Goal: Check status: Check status

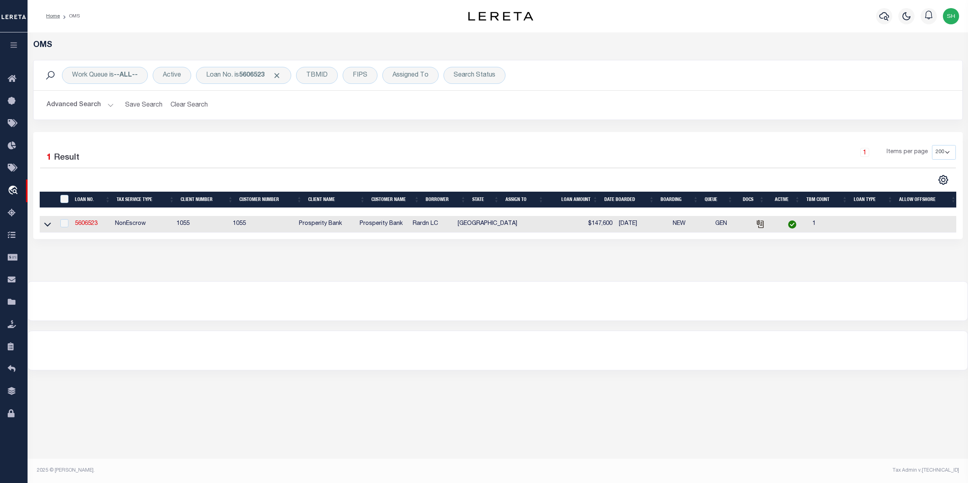
select select "200"
click at [258, 78] on b "5606523" at bounding box center [252, 75] width 26 height 6
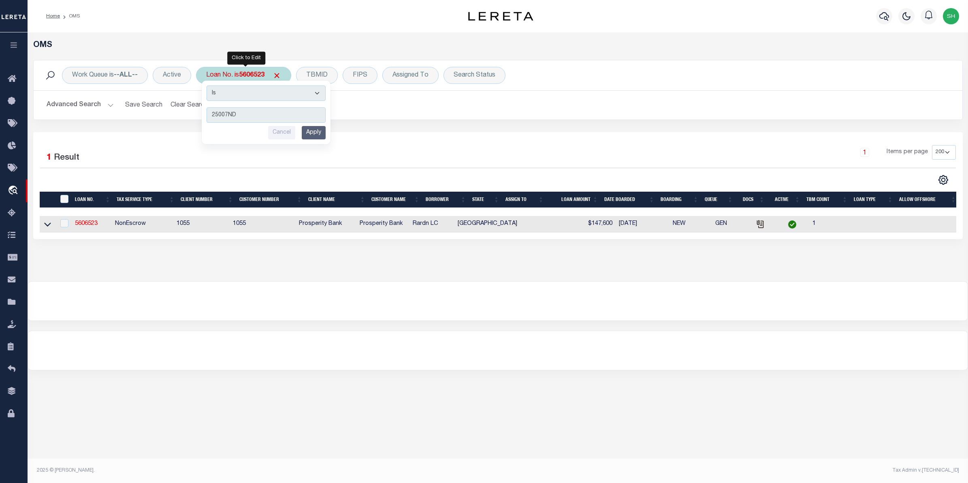
type input "25007ND"
click at [313, 133] on input "Apply" at bounding box center [314, 132] width 24 height 13
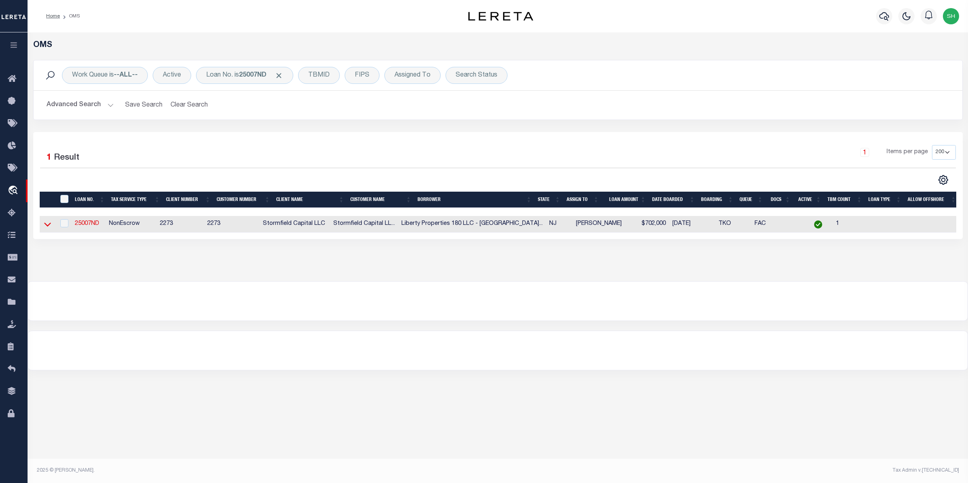
click at [46, 226] on icon at bounding box center [47, 225] width 7 height 4
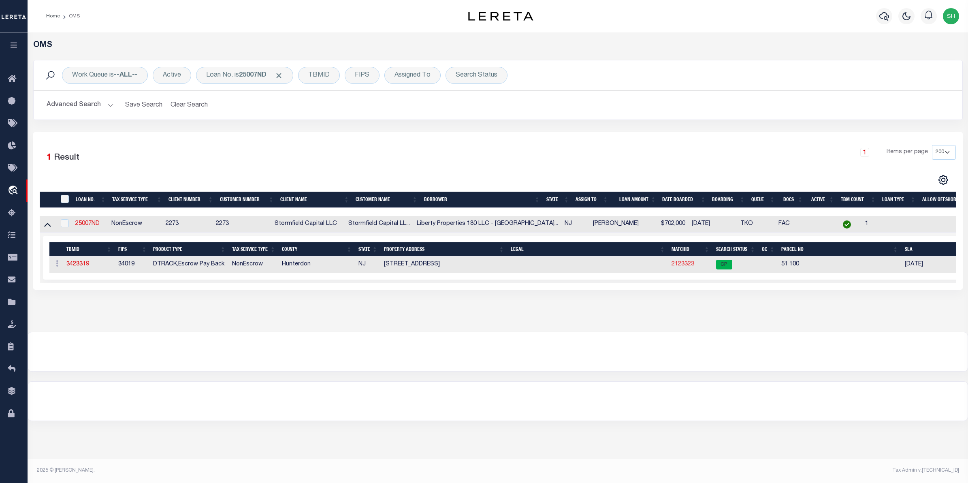
click at [679, 267] on link "2123323" at bounding box center [682, 264] width 23 height 6
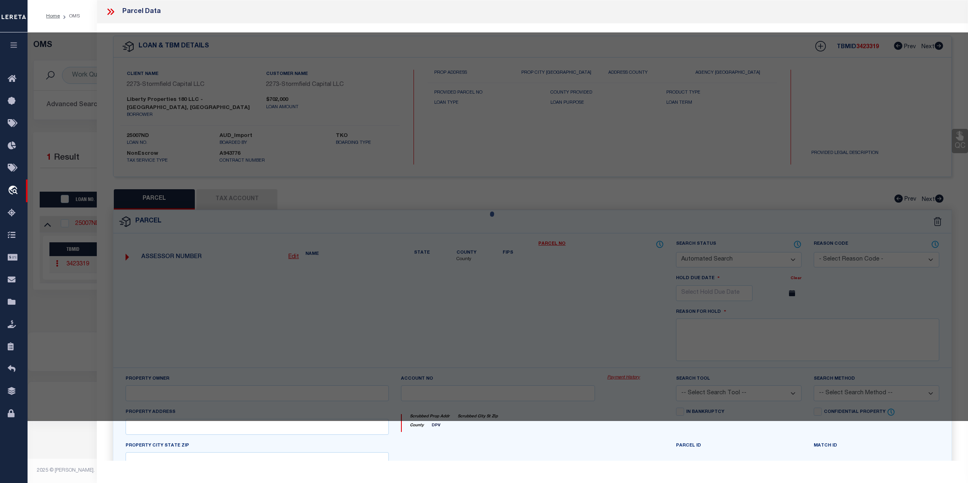
checkbox input "false"
select select "CP"
type input "Liberty Properties 180 Llc"
select select "AGW"
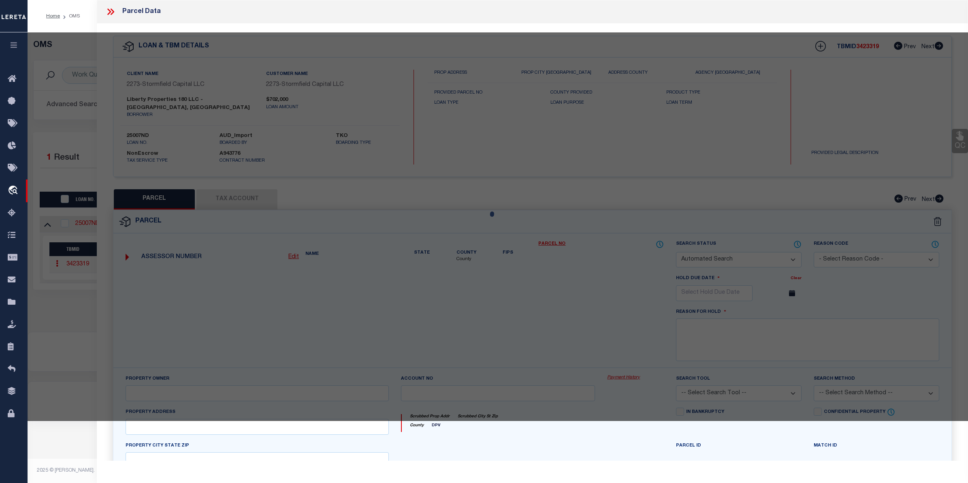
select select
type input "[STREET_ADDRESS]"
checkbox input "false"
type input "[GEOGRAPHIC_DATA] NJ 08833"
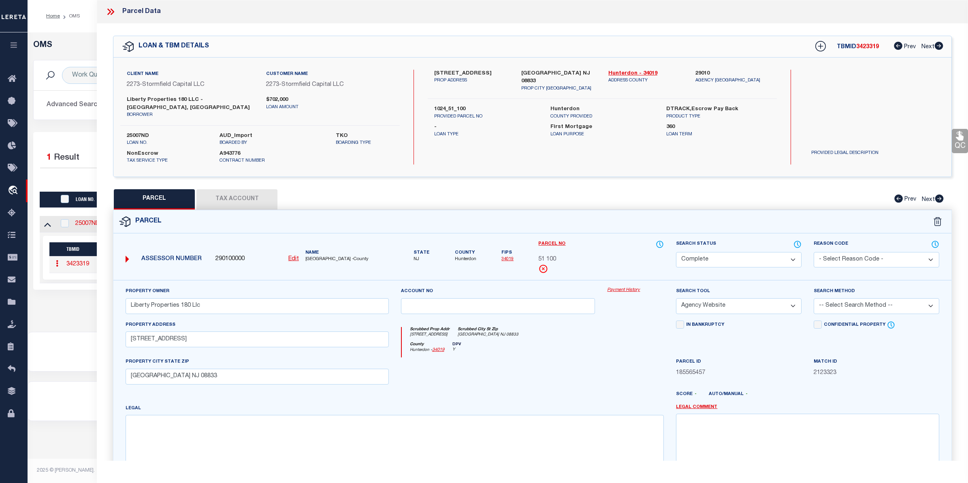
click at [630, 287] on link "Payment History" at bounding box center [635, 290] width 57 height 7
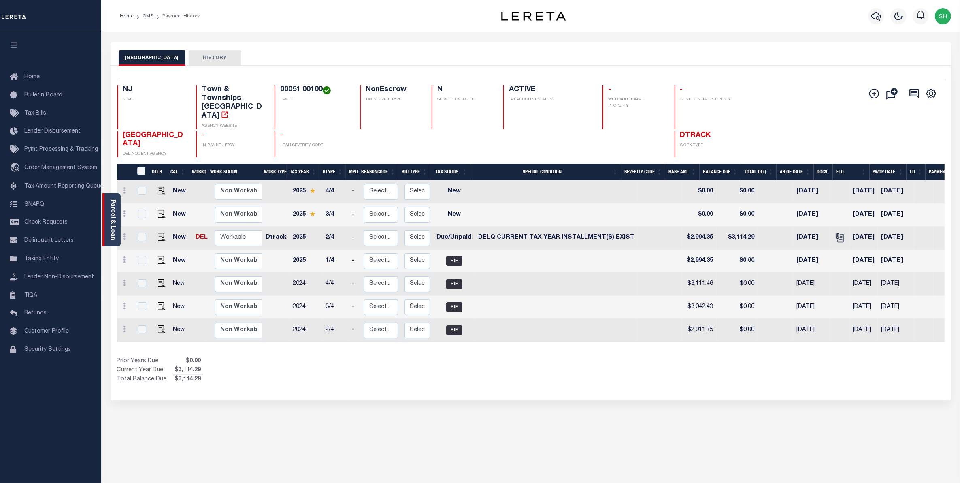
click at [108, 225] on div "Parcel & Loan" at bounding box center [111, 219] width 18 height 53
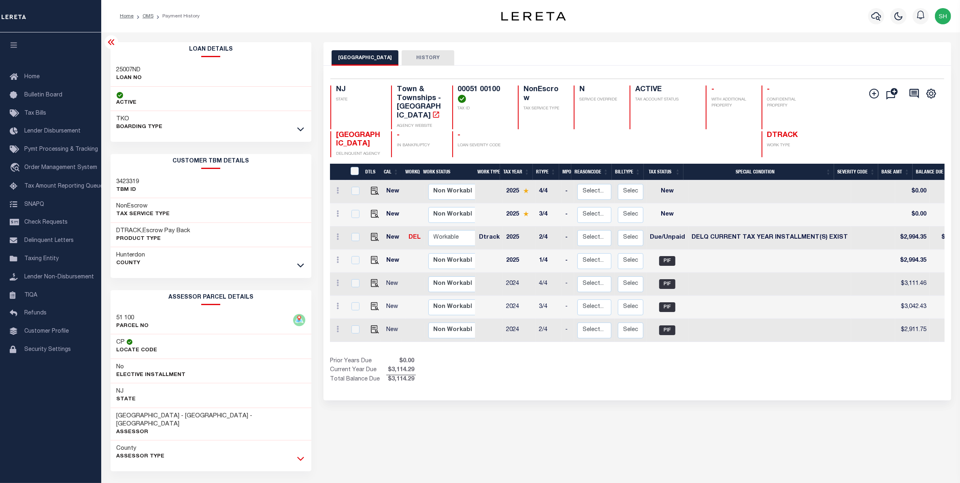
click at [299, 454] on icon at bounding box center [300, 458] width 7 height 9
